Goal: Find specific page/section: Find specific page/section

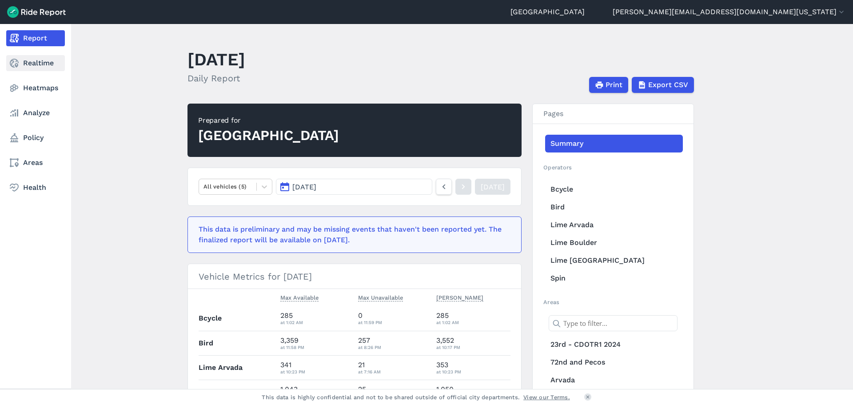
click at [32, 64] on link "Realtime" at bounding box center [35, 63] width 59 height 16
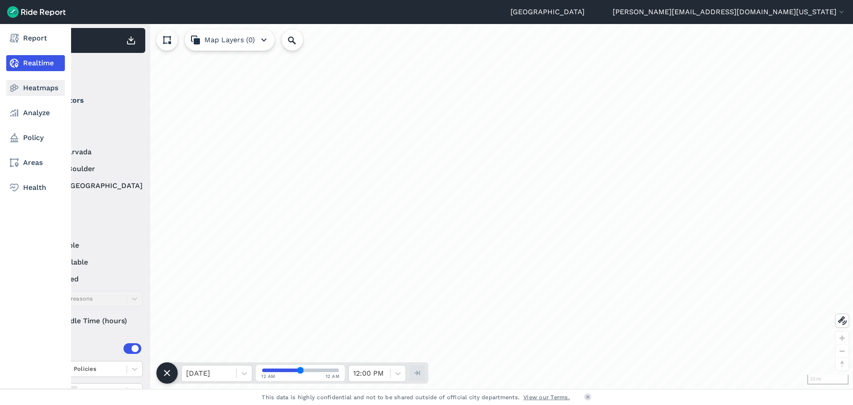
click at [33, 88] on link "Heatmaps" at bounding box center [35, 88] width 59 height 16
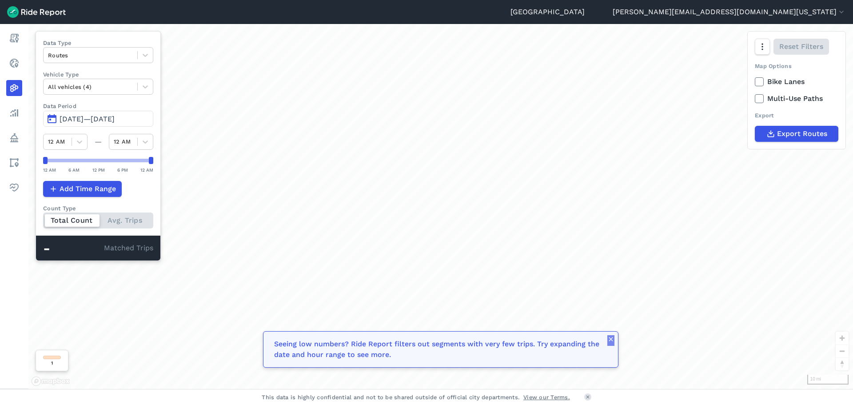
click at [610, 336] on icon "button" at bounding box center [610, 338] width 7 height 7
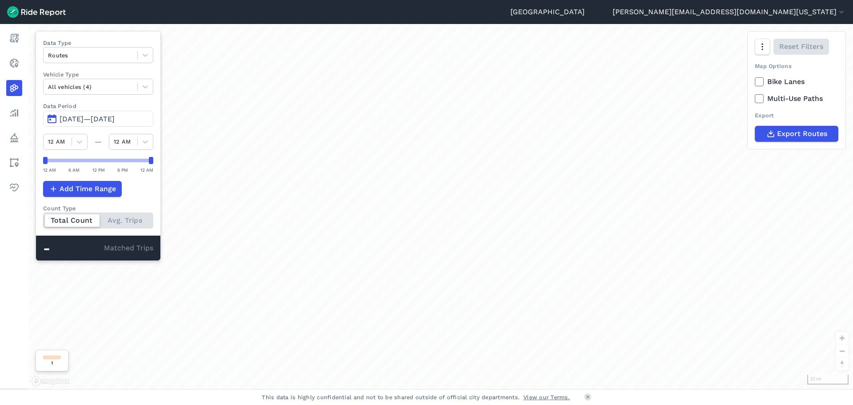
click at [115, 117] on span "[DATE]—[DATE]" at bounding box center [87, 119] width 55 height 8
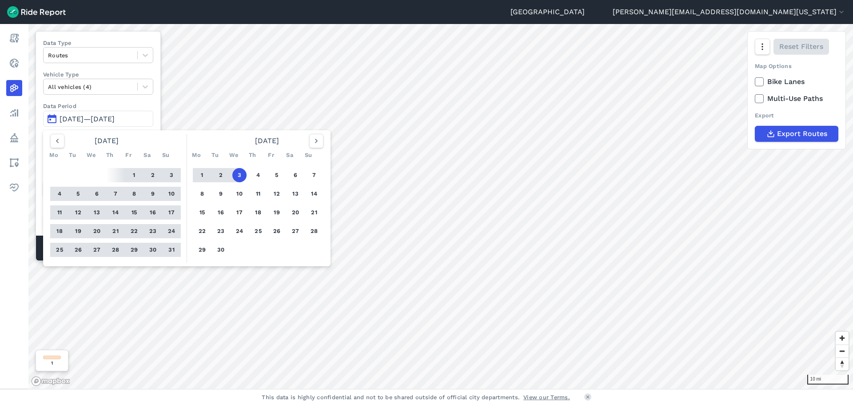
click at [105, 113] on button "[DATE]—[DATE]" at bounding box center [98, 119] width 110 height 16
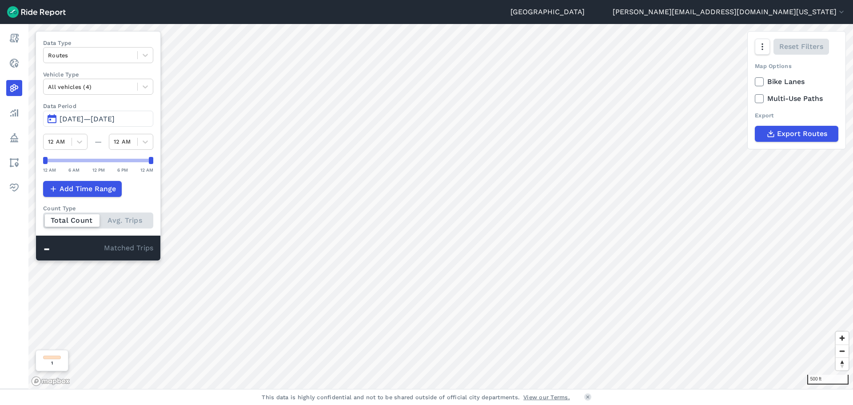
click at [142, 222] on div "Total Count Avg. Trips" at bounding box center [98, 220] width 110 height 16
click at [43, 218] on input "Count Type Total Count Avg. Trips" at bounding box center [43, 215] width 0 height 6
click at [80, 221] on div "Total Count Avg. Trips" at bounding box center [98, 220] width 110 height 16
click at [43, 218] on input "Count Type Total Count Avg. Trips" at bounding box center [43, 215] width 0 height 6
click at [52, 253] on div "-" at bounding box center [73, 249] width 61 height 12
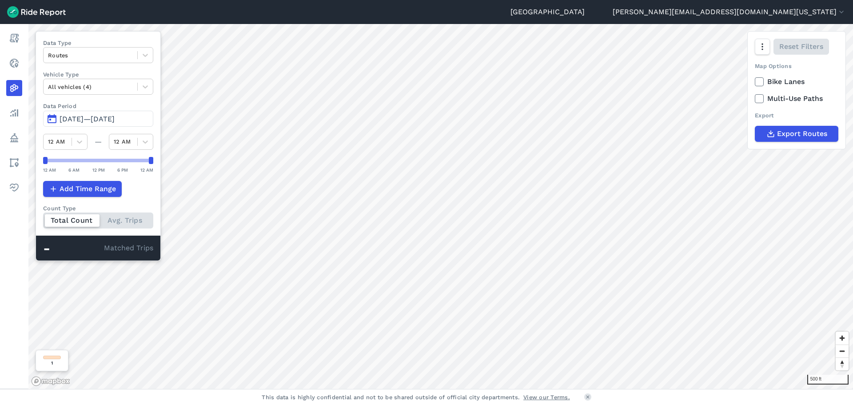
click at [47, 249] on div "-" at bounding box center [73, 249] width 61 height 12
click at [146, 90] on icon at bounding box center [145, 86] width 9 height 9
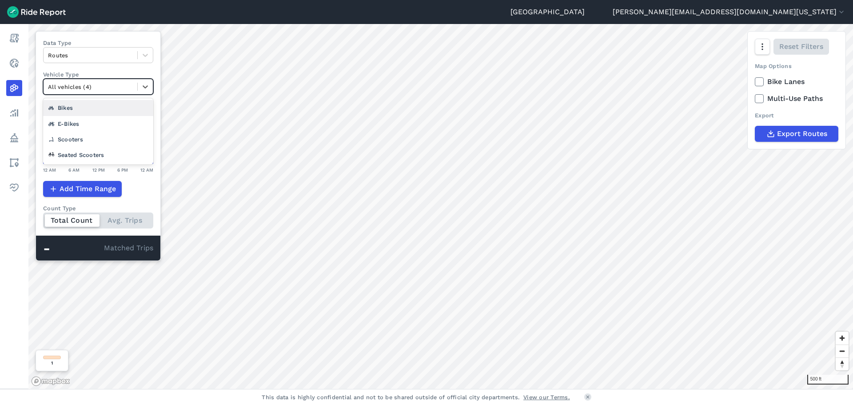
click at [112, 73] on label "Vehicle Type" at bounding box center [98, 74] width 110 height 8
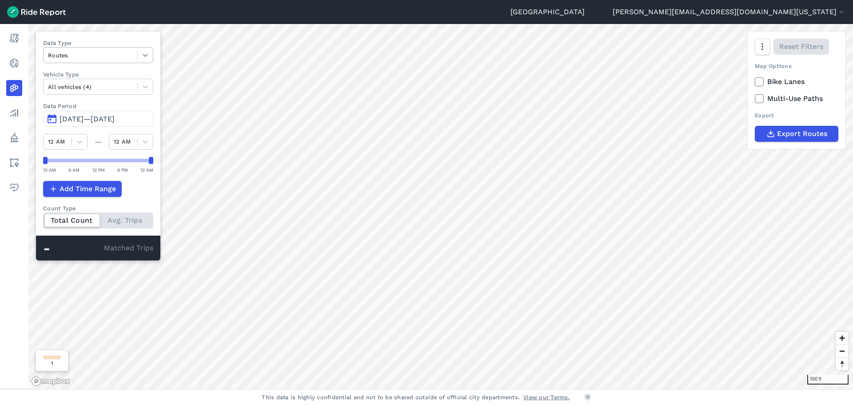
click at [146, 56] on icon at bounding box center [145, 55] width 5 height 3
